Goal: Information Seeking & Learning: Check status

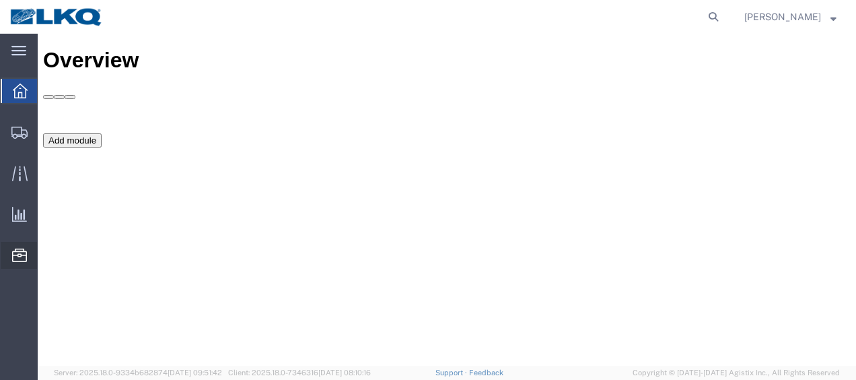
click at [0, 0] on span "Location Appointment" at bounding box center [0, 0] width 0 height 0
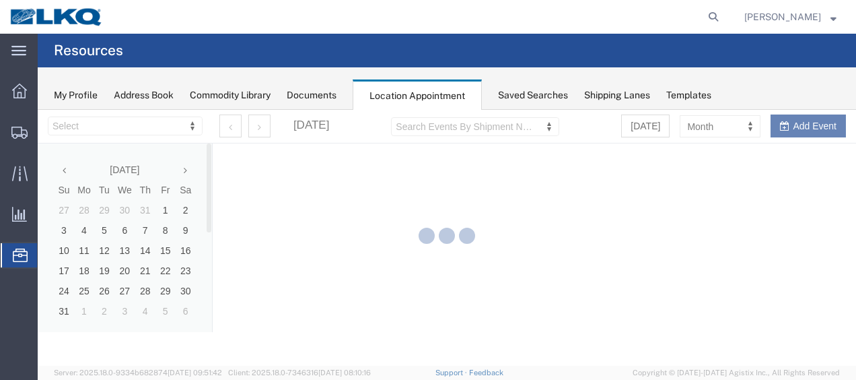
select select "27578"
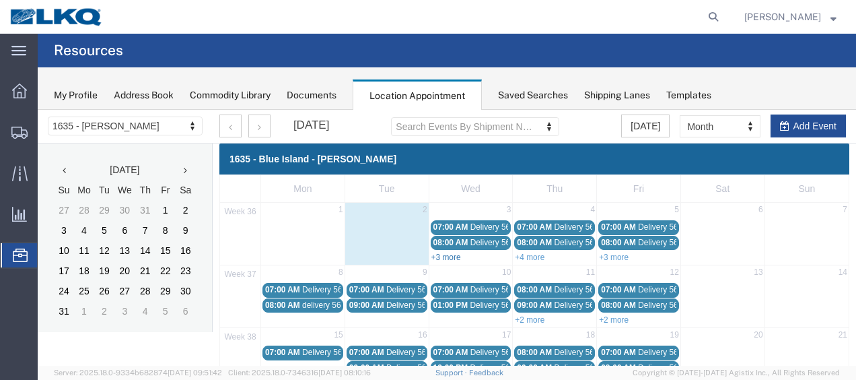
click at [437, 254] on link "+3 more" at bounding box center [446, 256] width 30 height 9
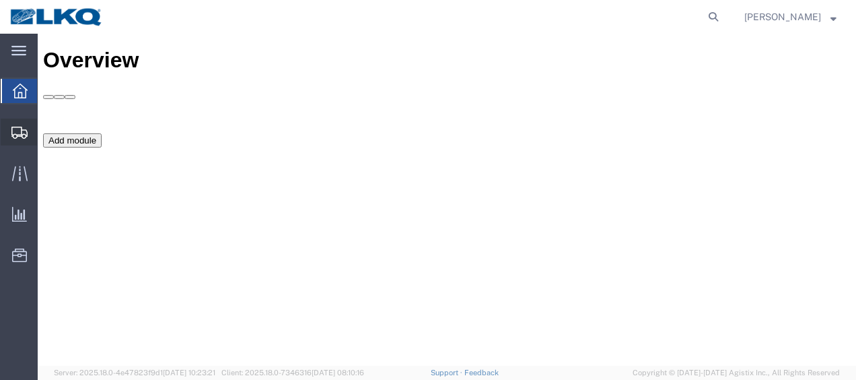
click at [0, 0] on span "Shipment Manager" at bounding box center [0, 0] width 0 height 0
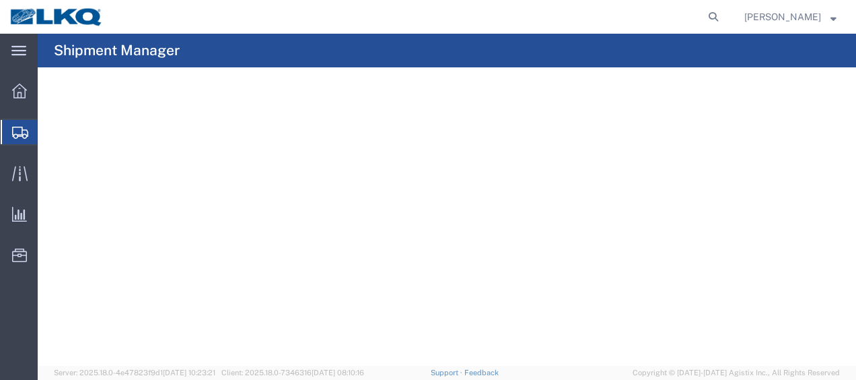
drag, startPoint x: 69, startPoint y: 153, endPoint x: 142, endPoint y: 48, distance: 128.6
click at [0, 0] on span "Shipment Manager" at bounding box center [0, 0] width 0 height 0
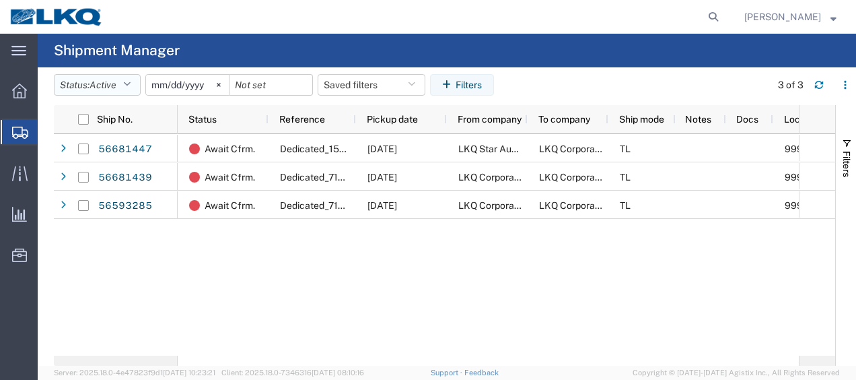
click at [121, 74] on button "Status: Active" at bounding box center [97, 85] width 87 height 22
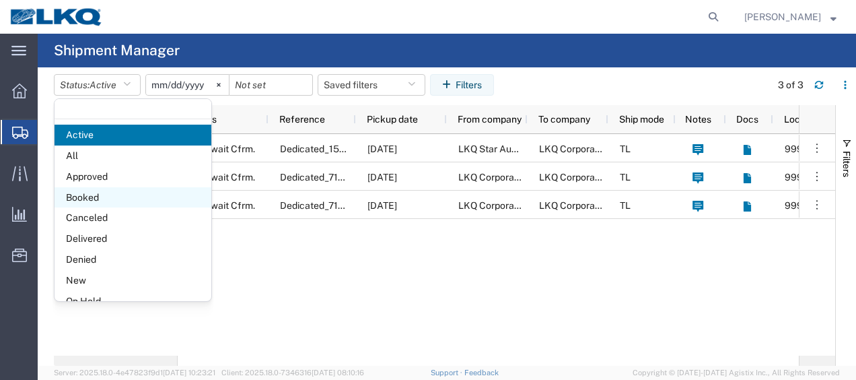
click at [95, 197] on span "Booked" at bounding box center [133, 197] width 157 height 21
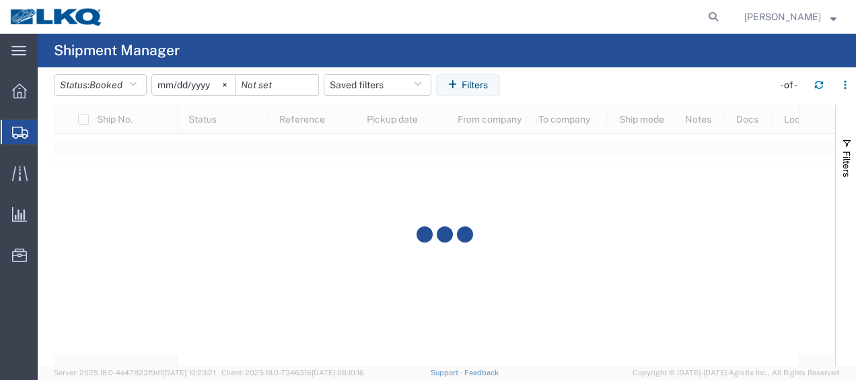
click at [168, 82] on input "[DATE]" at bounding box center [193, 85] width 83 height 20
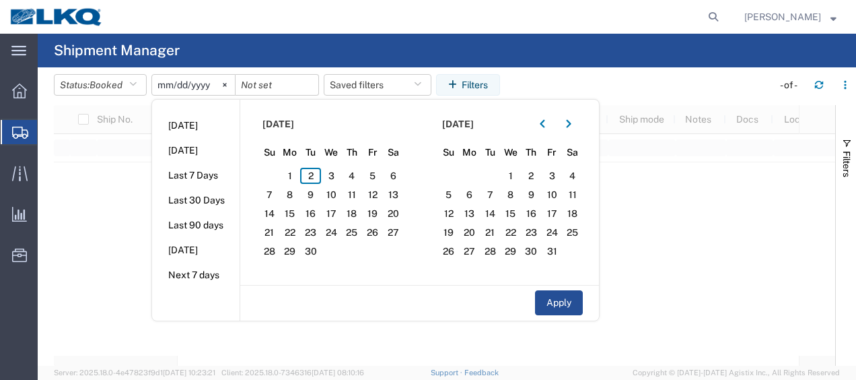
type input "[DATE]"
drag, startPoint x: 168, startPoint y: 86, endPoint x: 472, endPoint y: 54, distance: 305.2
click at [472, 54] on agx-page-header "Shipment Manager" at bounding box center [447, 51] width 818 height 34
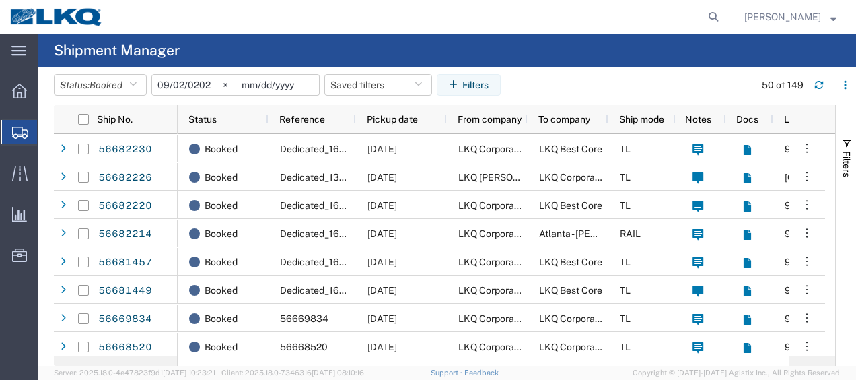
click at [244, 83] on input "date" at bounding box center [277, 85] width 83 height 20
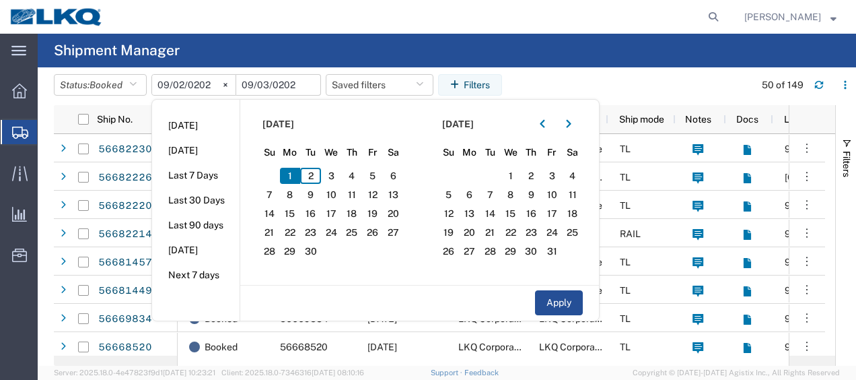
type input "[DATE]"
drag, startPoint x: 341, startPoint y: 165, endPoint x: 328, endPoint y: 172, distance: 13.9
click at [340, 165] on section "[DATE] Su Mo Tu We Th Fr Sa 31 1 2 3 4 5 6 7 8 9 10 11 12 13 14 15 16 17 18 19 …" at bounding box center [330, 192] width 180 height 185
click at [328, 172] on span "3" at bounding box center [331, 176] width 21 height 16
click at [563, 306] on button "Apply" at bounding box center [559, 302] width 48 height 25
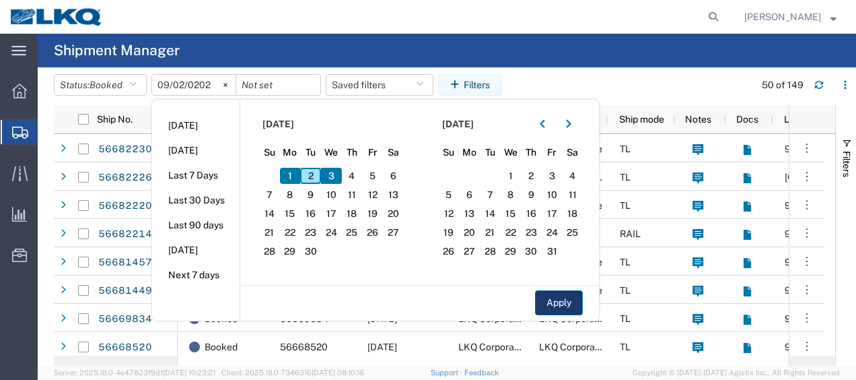
type input "[DATE]"
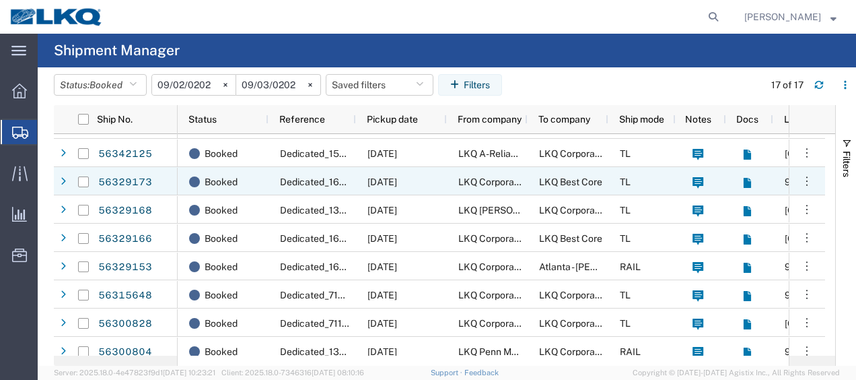
scroll to position [258, 0]
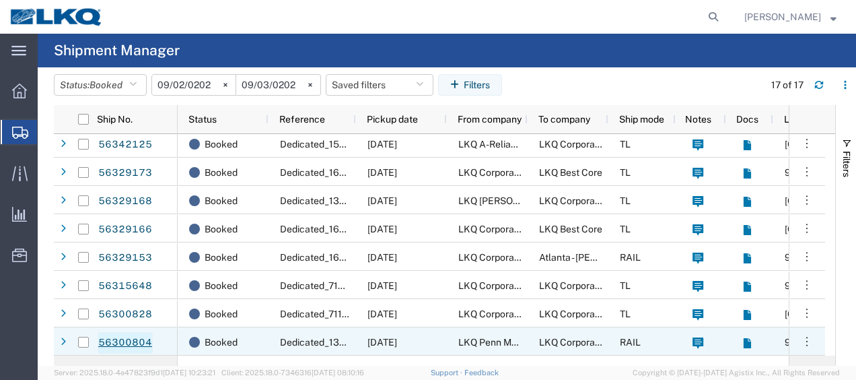
click at [122, 340] on link "56300804" at bounding box center [125, 343] width 55 height 22
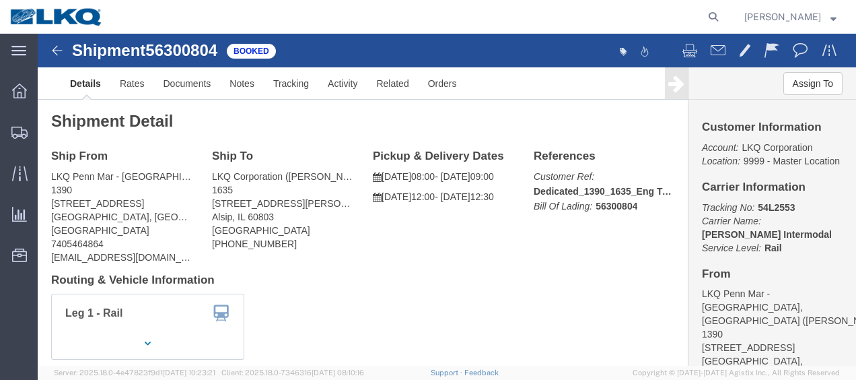
click div "Shipment 56300804 Booked"
click img
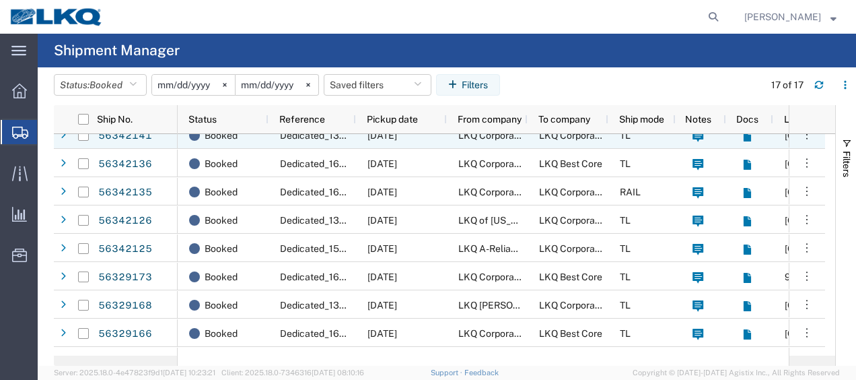
scroll to position [258, 0]
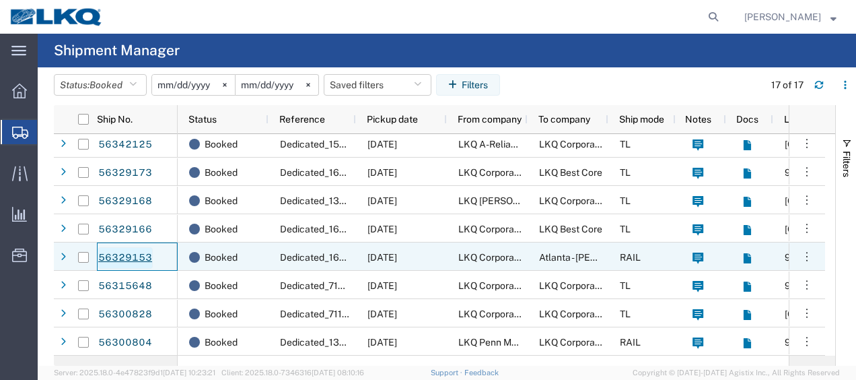
click at [117, 257] on link "56329153" at bounding box center [125, 258] width 55 height 22
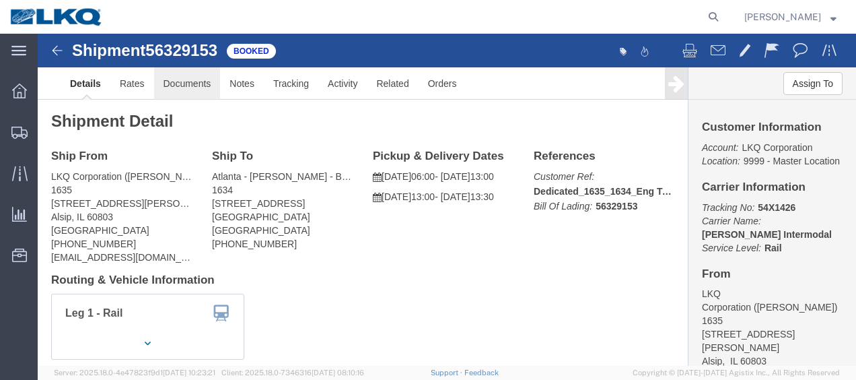
click link "Documents"
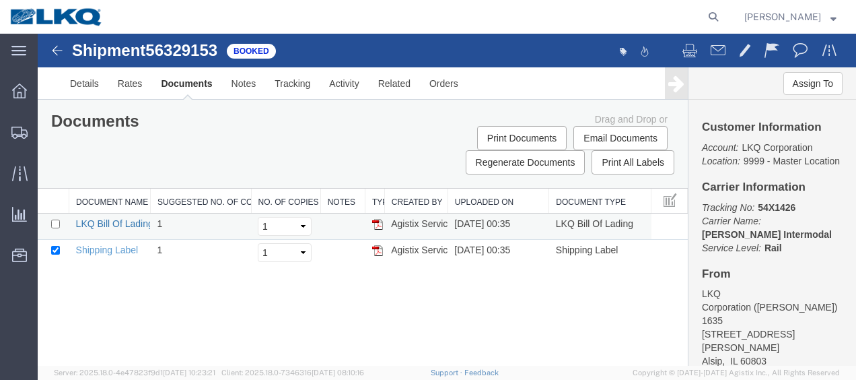
click at [104, 219] on link "LKQ Bill Of Lading" at bounding box center [114, 223] width 77 height 11
click at [52, 48] on img at bounding box center [57, 50] width 16 height 16
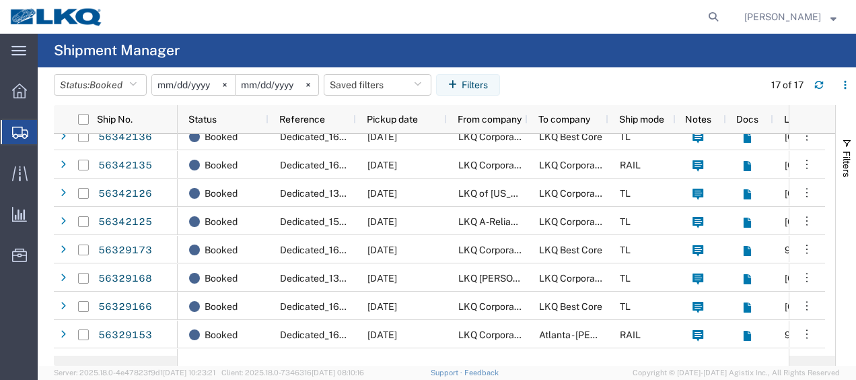
scroll to position [258, 0]
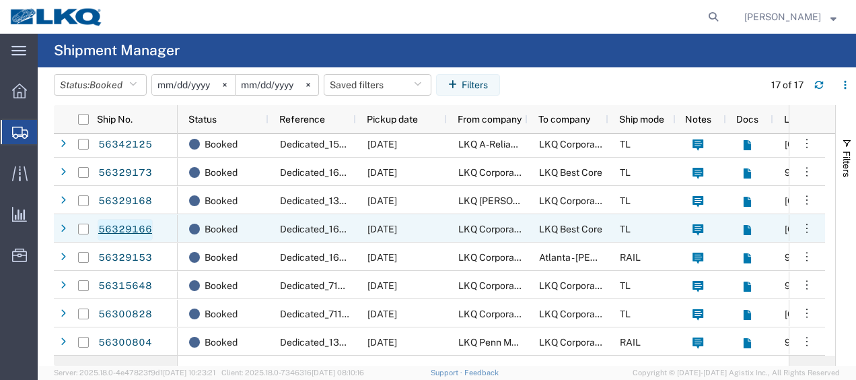
click at [119, 229] on link "56329166" at bounding box center [125, 230] width 55 height 22
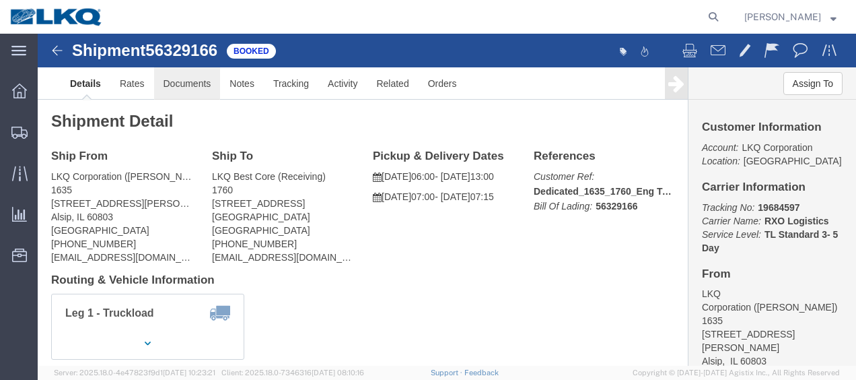
click link "Documents"
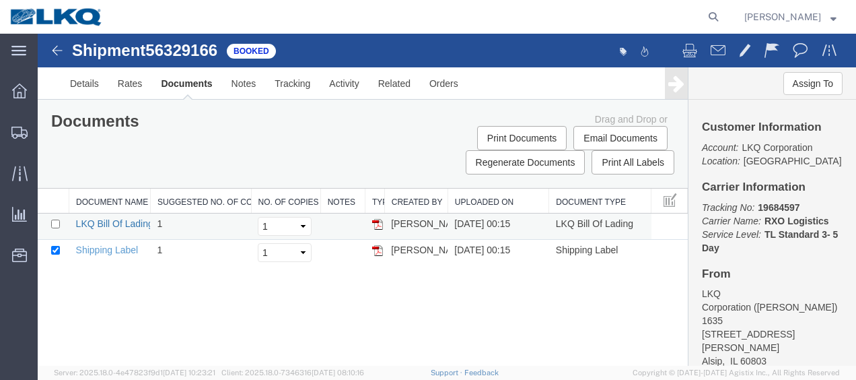
click at [116, 220] on link "LKQ Bill Of Lading" at bounding box center [114, 223] width 77 height 11
click at [50, 47] on img at bounding box center [57, 50] width 16 height 16
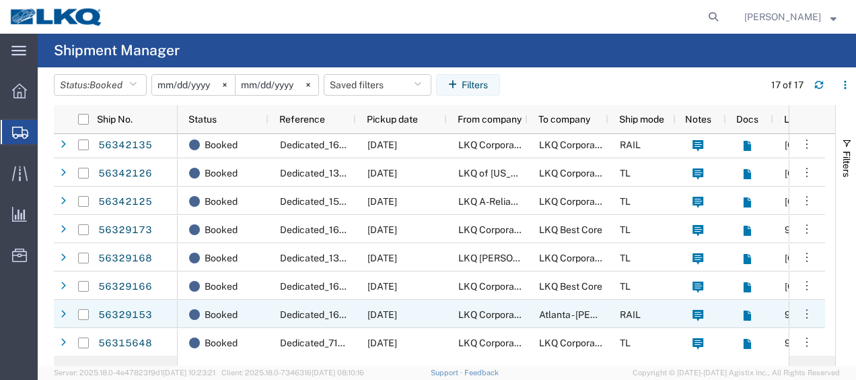
scroll to position [258, 0]
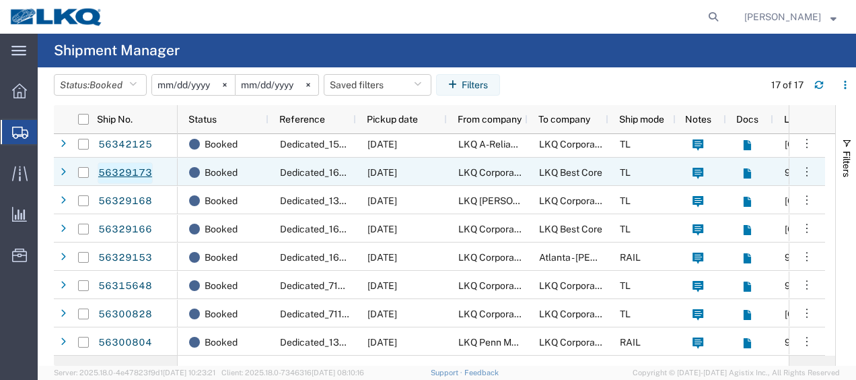
click at [138, 174] on link "56329173" at bounding box center [125, 173] width 55 height 22
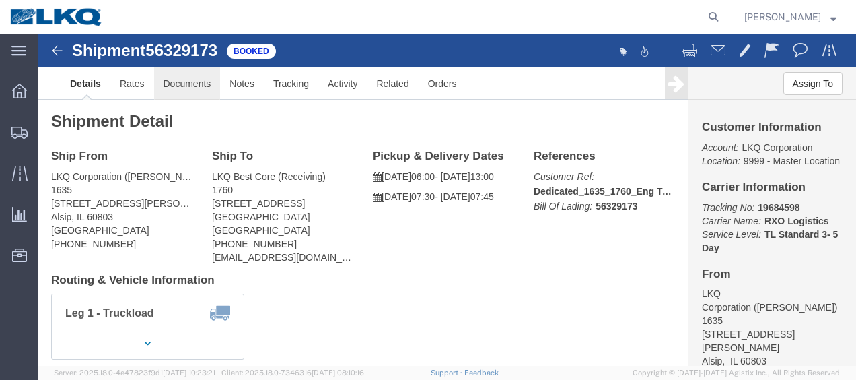
click link "Documents"
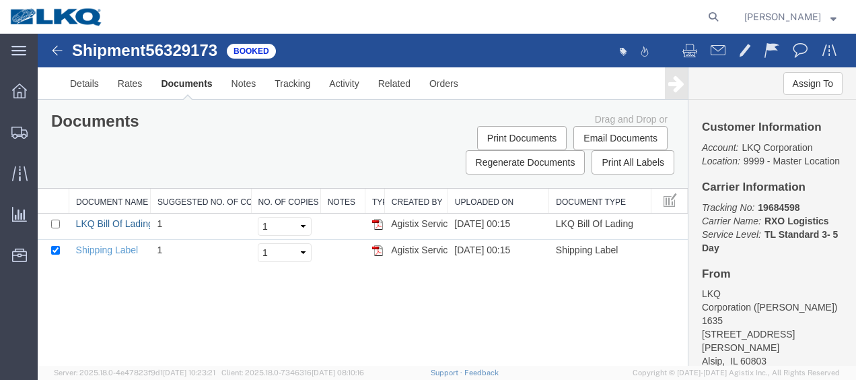
drag, startPoint x: 114, startPoint y: 219, endPoint x: 264, endPoint y: 164, distance: 159.5
click at [114, 219] on link "LKQ Bill Of Lading" at bounding box center [114, 223] width 77 height 11
click at [56, 57] on img at bounding box center [57, 50] width 16 height 16
